Goal: Information Seeking & Learning: Learn about a topic

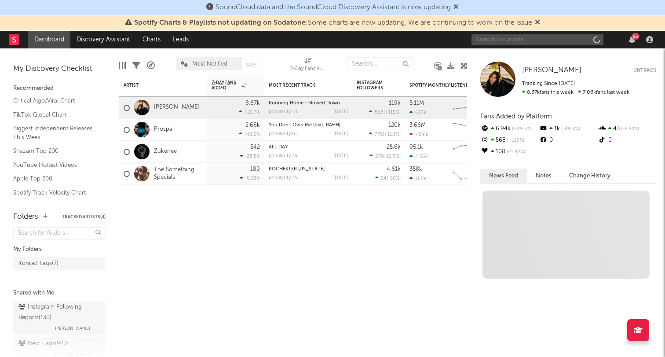
click at [504, 38] on input "text" at bounding box center [537, 39] width 132 height 11
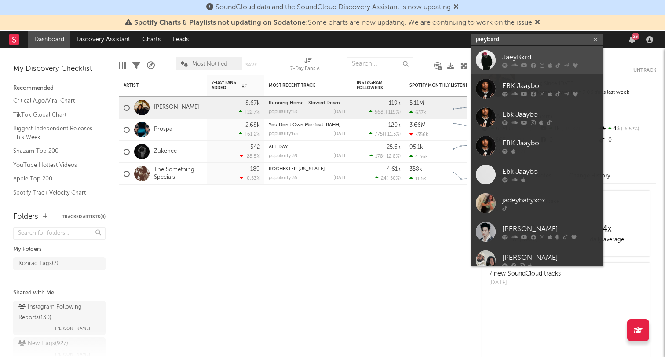
type input "jaeybxrd"
click at [514, 57] on div "JaeyBxrd" at bounding box center [550, 57] width 97 height 11
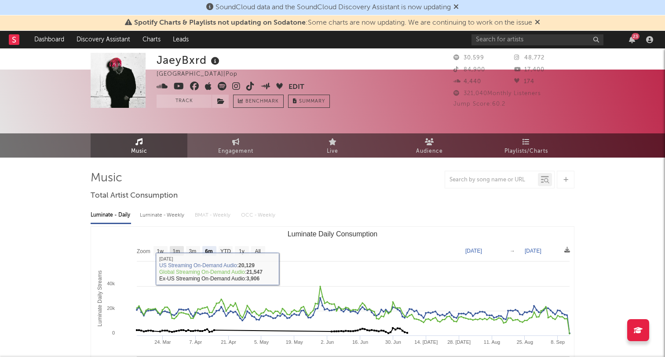
click at [177, 248] on text "1m" at bounding box center [176, 251] width 7 height 6
select select "1m"
type input "[DATE]"
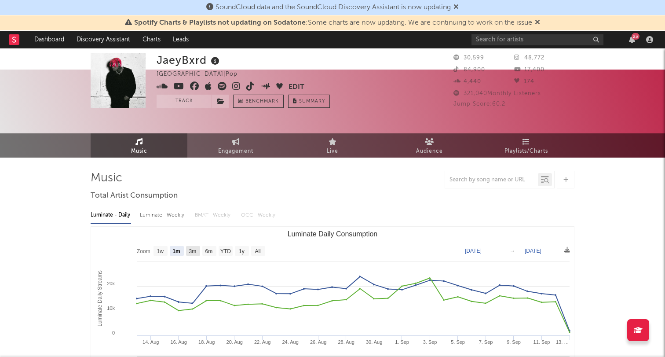
click at [194, 248] on text "3m" at bounding box center [192, 251] width 7 height 6
select select "3m"
type input "[DATE]"
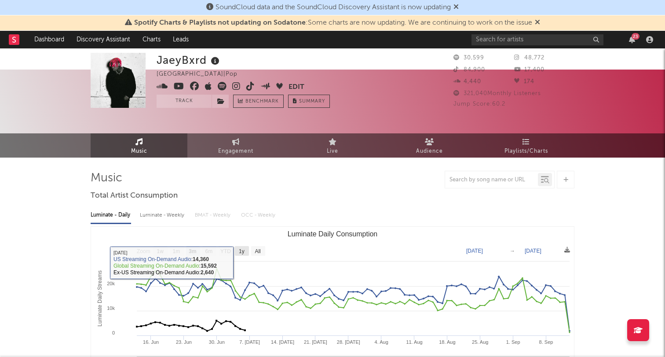
click at [245, 246] on rect "Luminate Daily Consumption" at bounding box center [242, 251] width 14 height 10
select select "1y"
type input "[DATE]"
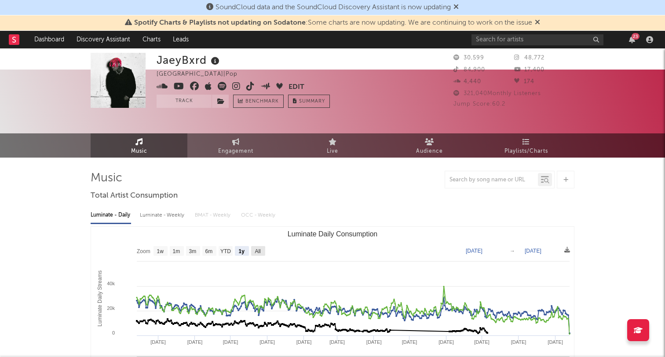
click at [256, 248] on text "All" at bounding box center [258, 251] width 6 height 6
select select "All"
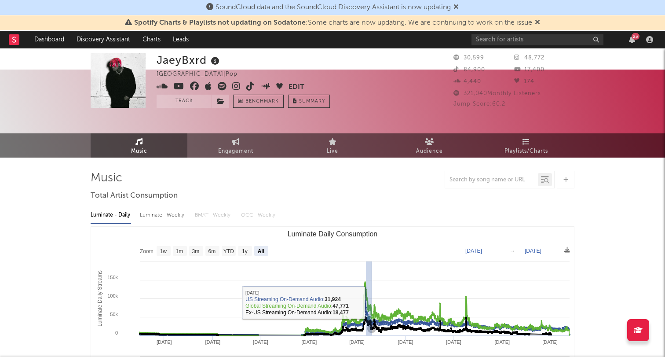
drag, startPoint x: 366, startPoint y: 280, endPoint x: 372, endPoint y: 281, distance: 6.3
click at [372, 282] on icon "Luminate Daily Consumption" at bounding box center [355, 308] width 430 height 53
type input "[DATE]"
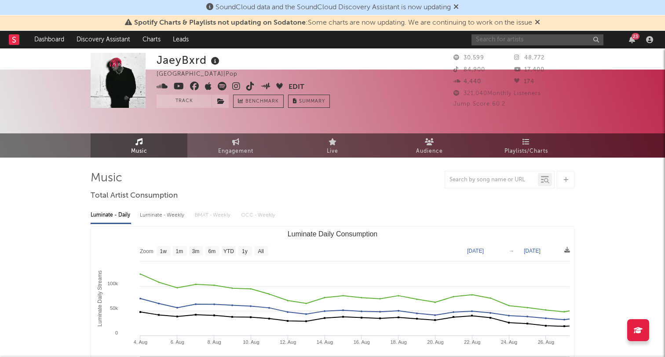
click at [506, 44] on input "text" at bounding box center [537, 39] width 132 height 11
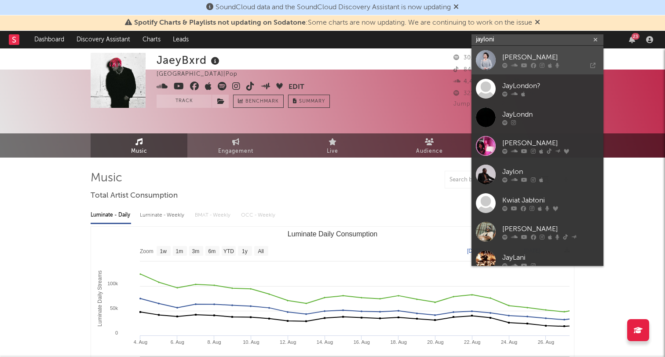
type input "jayloni"
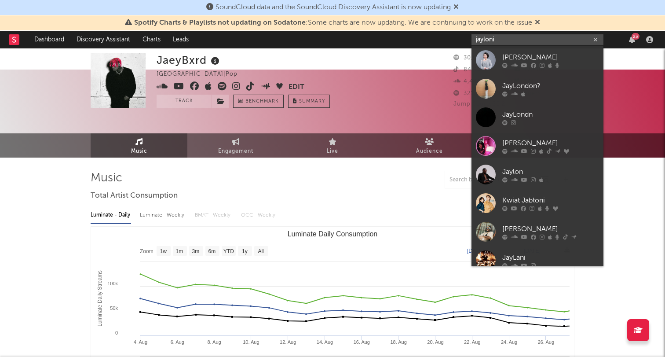
click at [502, 38] on input "jayloni" at bounding box center [537, 39] width 132 height 11
click at [507, 39] on input "jayloni" at bounding box center [537, 39] width 132 height 11
